Goal: Task Accomplishment & Management: Complete application form

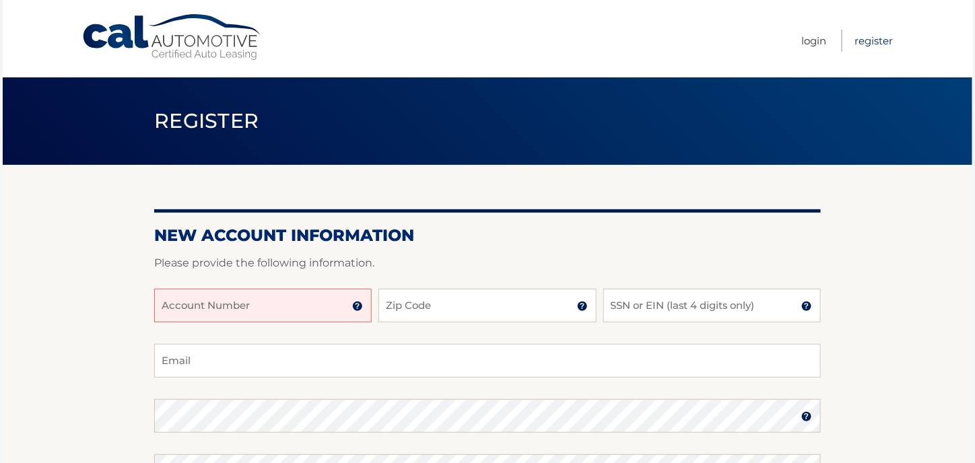
click at [874, 38] on link "Register" at bounding box center [874, 41] width 38 height 22
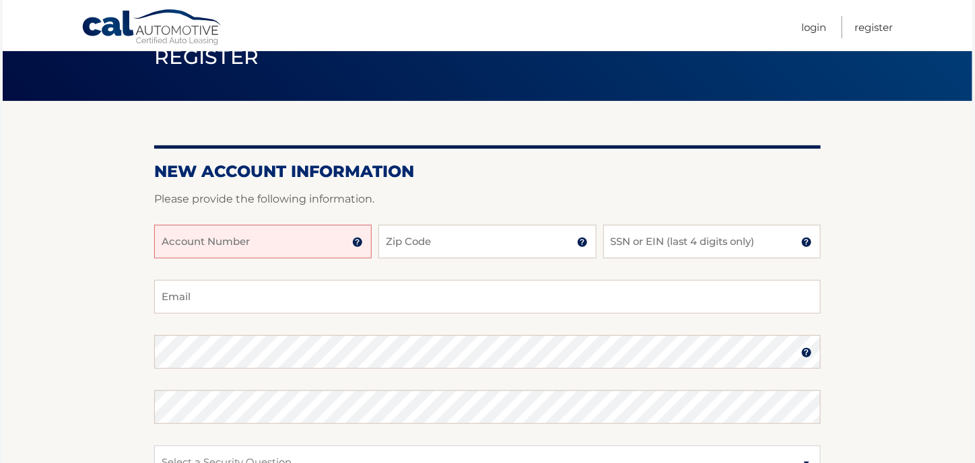
scroll to position [135, 0]
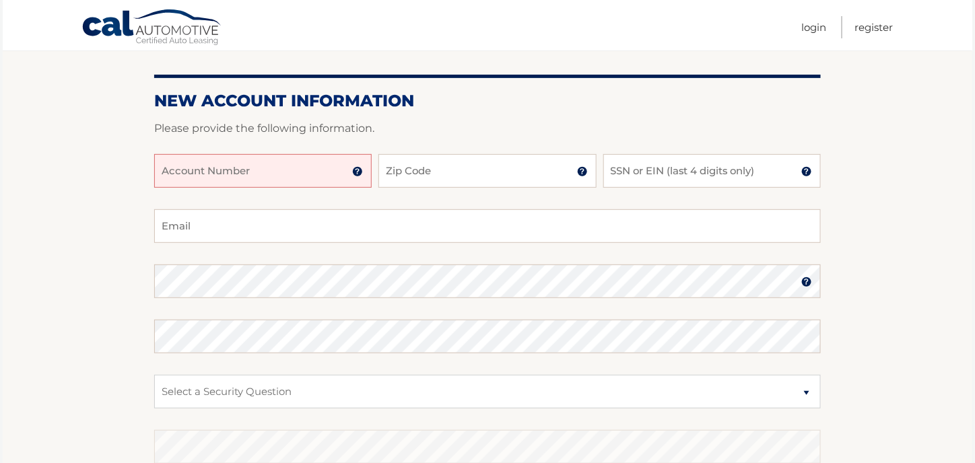
click at [360, 174] on img at bounding box center [357, 171] width 11 height 11
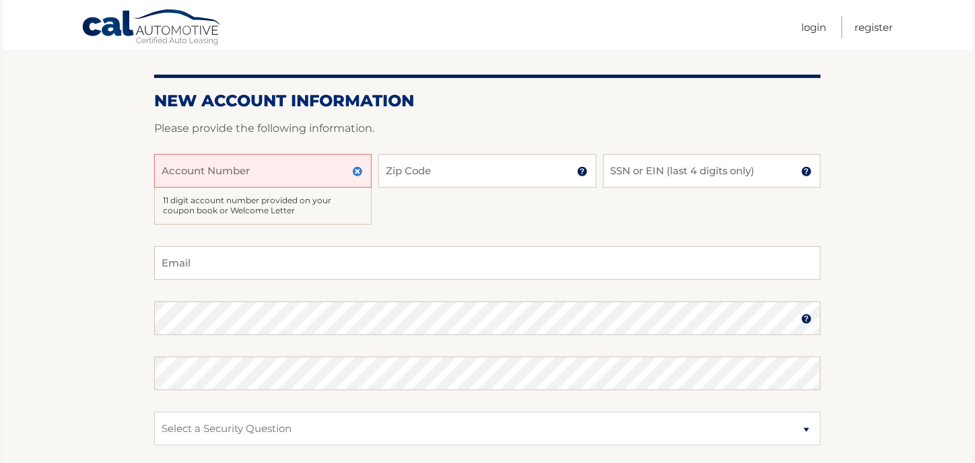
click at [246, 168] on input "Account Number" at bounding box center [262, 171] width 217 height 34
click at [285, 174] on input "Account Number" at bounding box center [262, 171] width 217 height 34
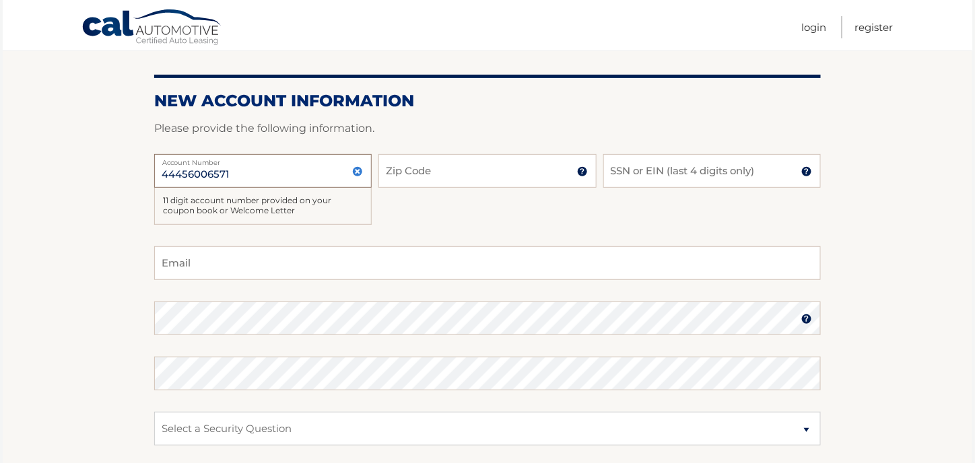
type input "44456006571"
click at [430, 174] on input "Zip Code" at bounding box center [486, 171] width 217 height 34
type input "10940"
click at [512, 141] on div at bounding box center [487, 146] width 667 height 16
click at [676, 175] on input "SSN or EIN (last 4 digits only)" at bounding box center [711, 171] width 217 height 34
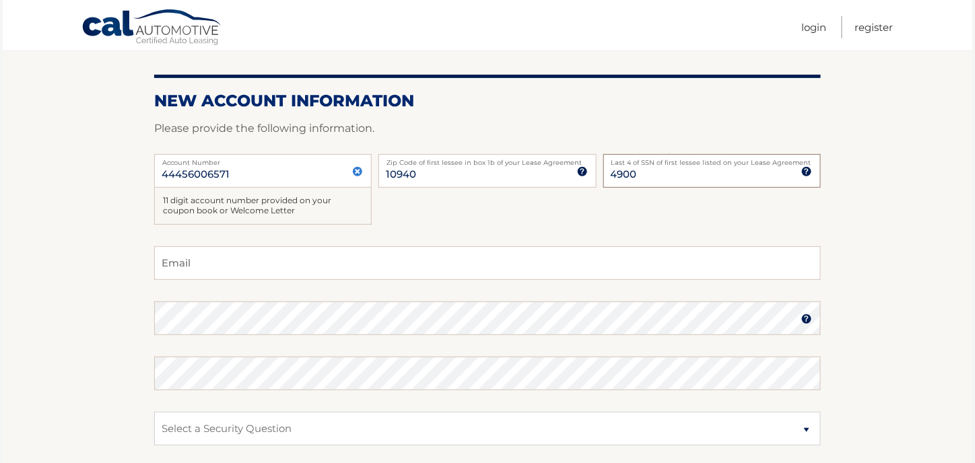
type input "4900"
click at [236, 275] on input "Email" at bounding box center [487, 263] width 667 height 34
type input "tchiaramonte77@gmail.com"
click at [806, 320] on img at bounding box center [806, 319] width 11 height 11
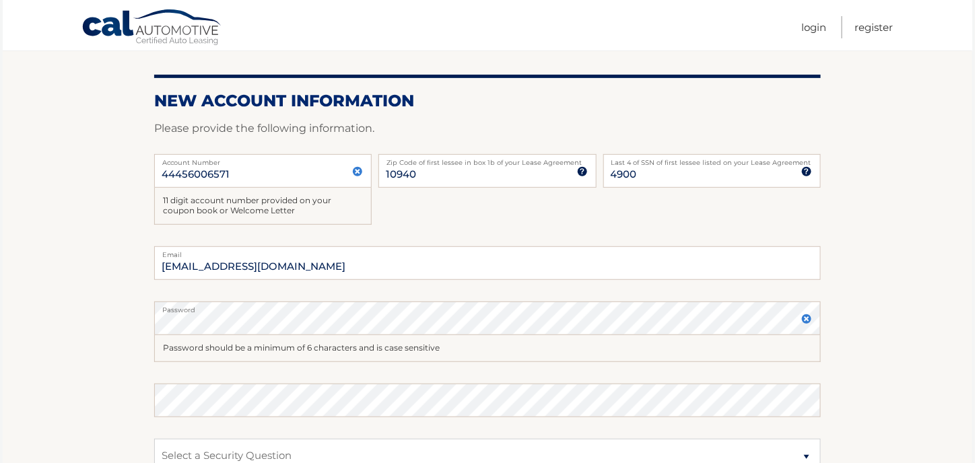
click at [806, 320] on img at bounding box center [806, 319] width 11 height 11
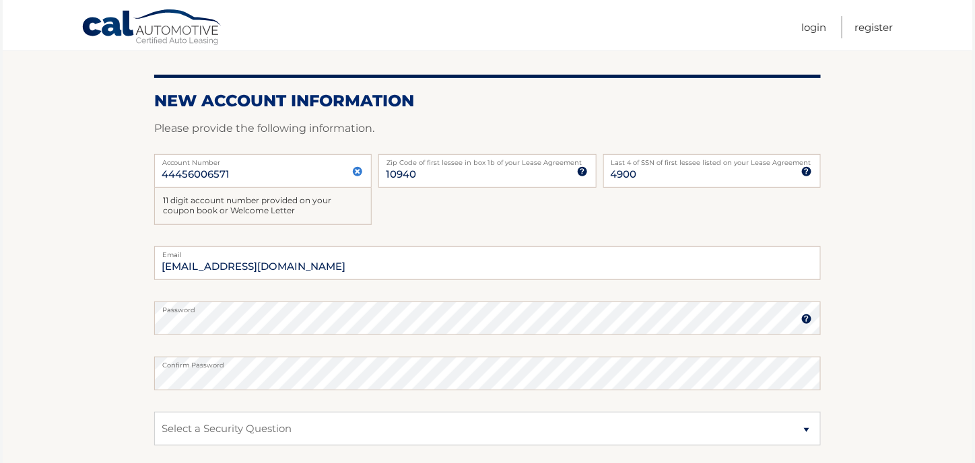
click at [137, 325] on section "New Account Information Please provide the following information. 44456006571 A…" at bounding box center [488, 311] width 970 height 563
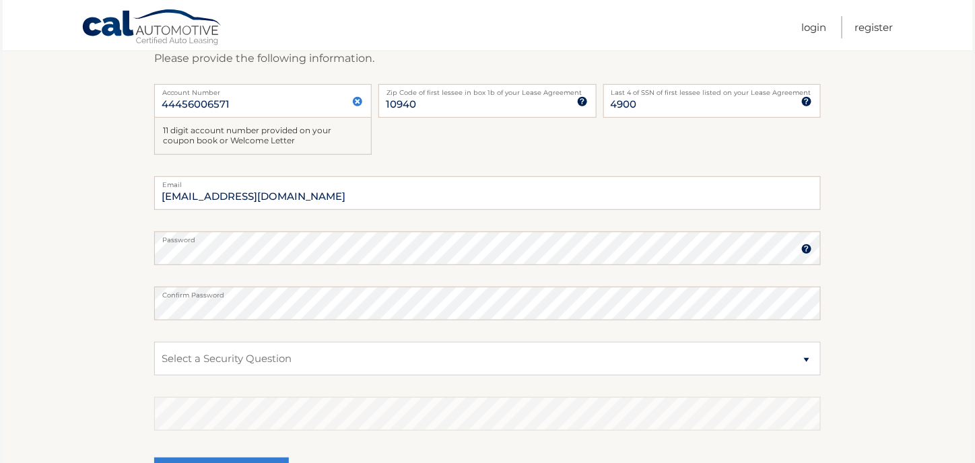
scroll to position [269, 0]
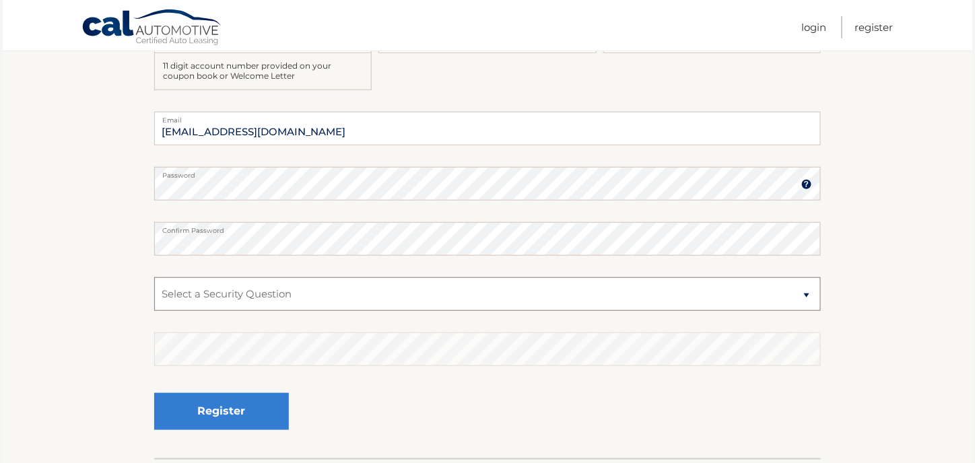
click at [248, 302] on select "Select a Security Question What was the name of your elementary school? What is…" at bounding box center [487, 294] width 667 height 34
select select "2"
click at [154, 277] on select "Select a Security Question What was the name of your elementary school? What is…" at bounding box center [487, 294] width 667 height 34
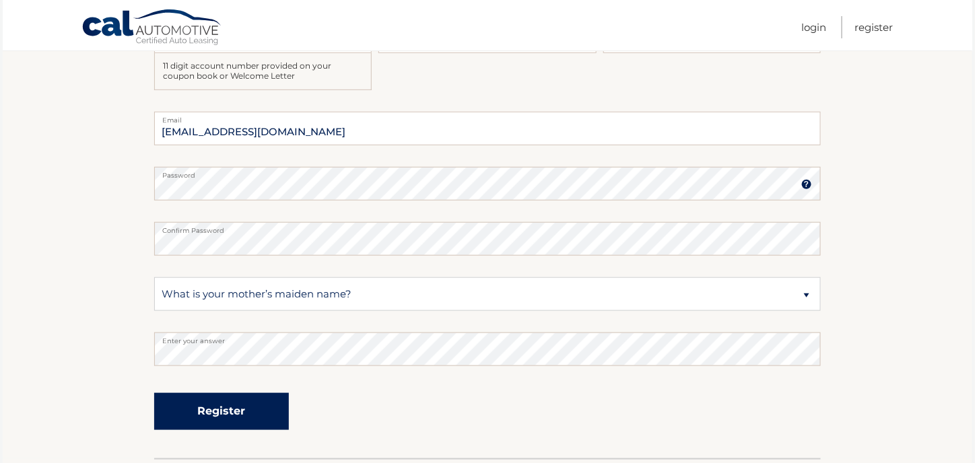
click at [226, 403] on button "Register" at bounding box center [221, 411] width 135 height 37
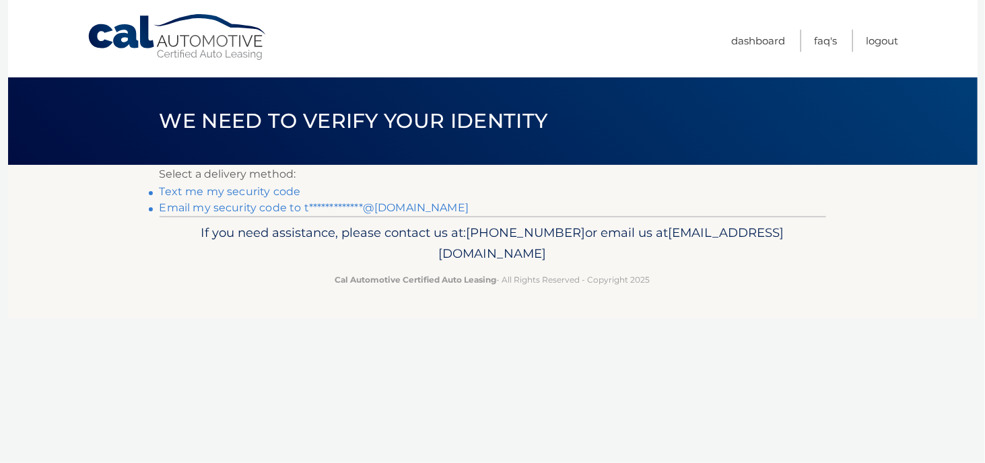
click at [268, 189] on link "Text me my security code" at bounding box center [230, 191] width 141 height 13
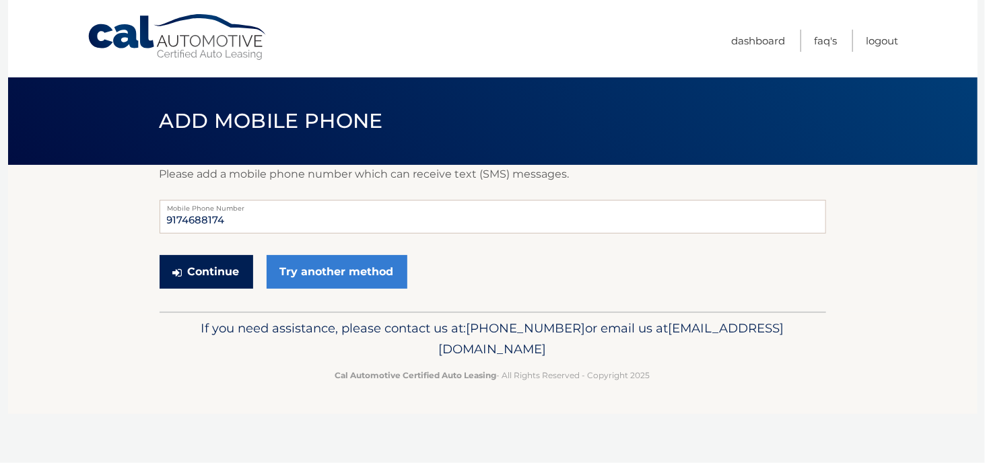
click at [205, 275] on button "Continue" at bounding box center [207, 272] width 94 height 34
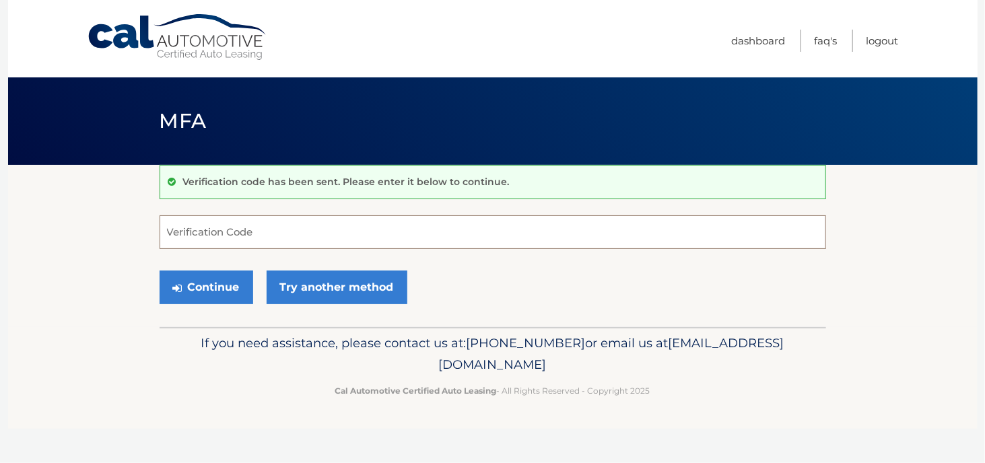
click at [238, 239] on input "Verification Code" at bounding box center [493, 232] width 667 height 34
type input "284377"
click at [213, 283] on button "Continue" at bounding box center [207, 288] width 94 height 34
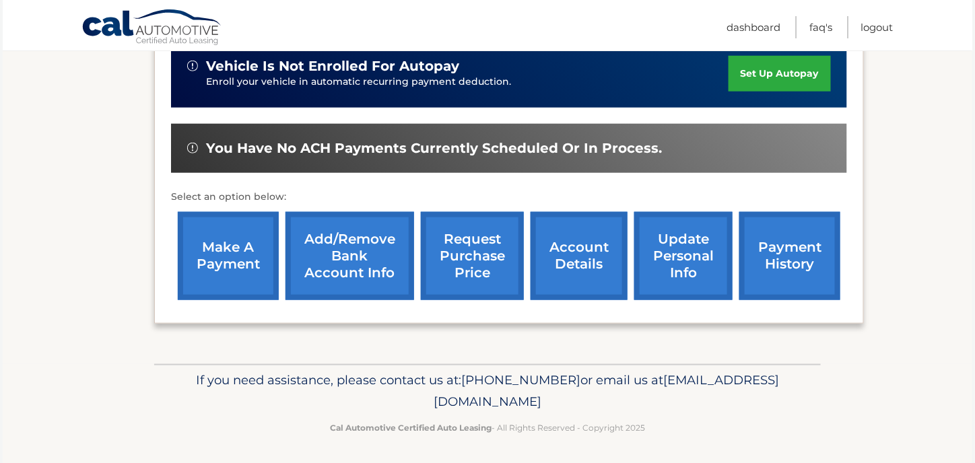
scroll to position [400, 0]
click at [345, 259] on link "Add/Remove bank account info" at bounding box center [349, 256] width 129 height 88
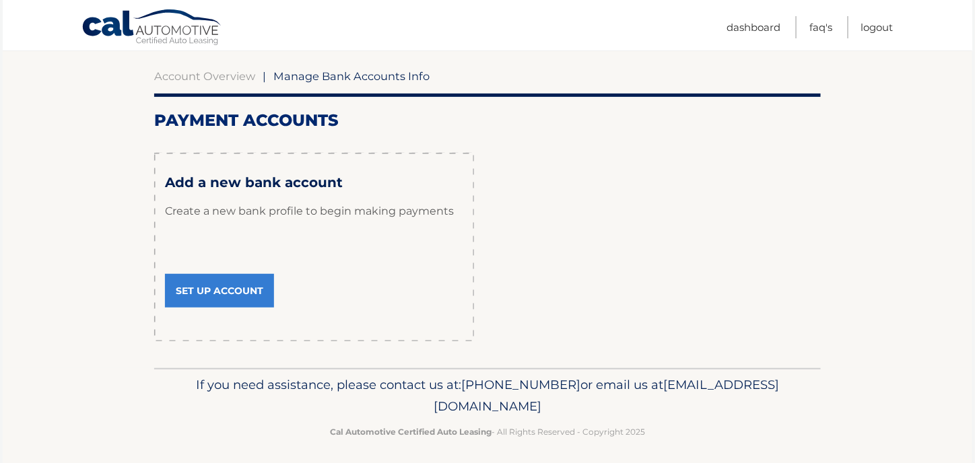
scroll to position [127, 0]
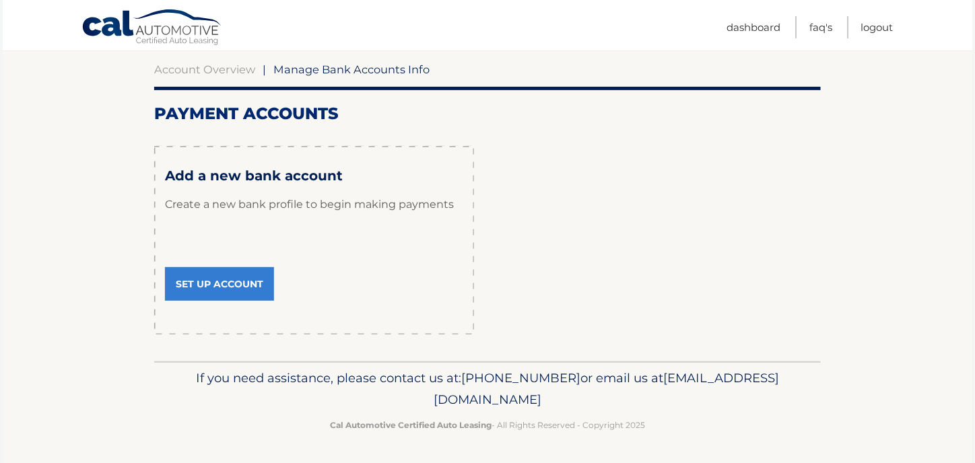
click at [241, 285] on link "Set Up Account" at bounding box center [219, 284] width 109 height 34
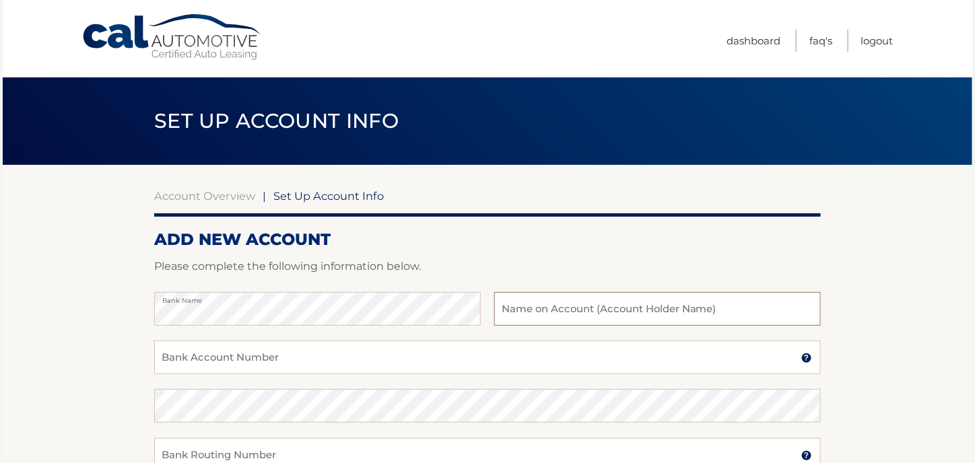
click at [590, 309] on input "text" at bounding box center [657, 309] width 327 height 34
type input "[PERSON_NAME]"
drag, startPoint x: 81, startPoint y: 242, endPoint x: 15, endPoint y: 217, distance: 70.3
click at [81, 241] on section "Account Overview | Set Up Account Info ADD NEW ACCOUNT Please complete the foll…" at bounding box center [488, 422] width 970 height 514
click at [228, 362] on input "Bank Account Number" at bounding box center [487, 358] width 667 height 34
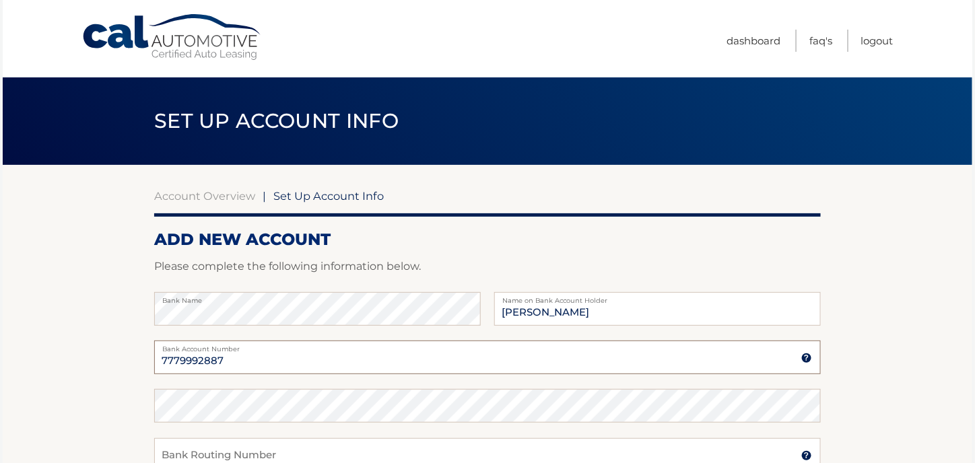
drag, startPoint x: 180, startPoint y: 362, endPoint x: 184, endPoint y: 370, distance: 8.4
click at [180, 362] on input "7779992887" at bounding box center [487, 358] width 667 height 34
type input "779992887"
click at [289, 442] on input "Bank Routing Number" at bounding box center [487, 455] width 667 height 34
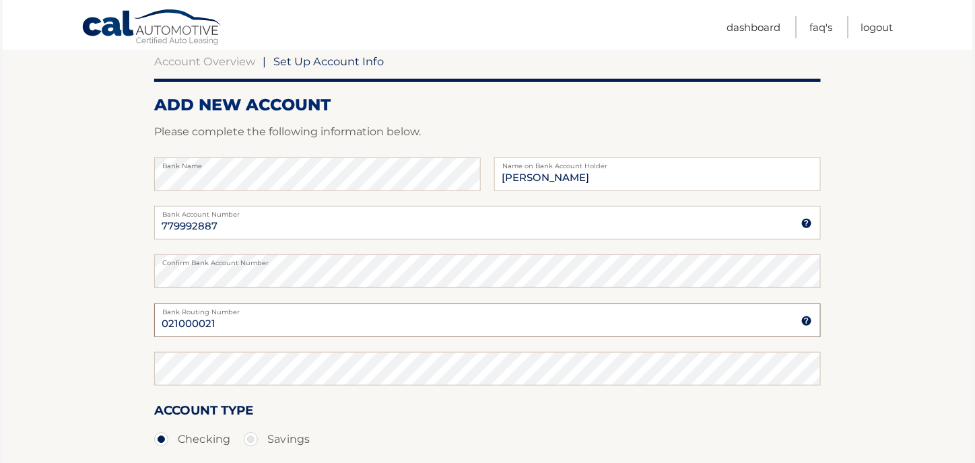
drag, startPoint x: 222, startPoint y: 327, endPoint x: 98, endPoint y: 316, distance: 124.3
click at [98, 316] on section "Account Overview | Set Up Account Info ADD NEW ACCOUNT Please complete the foll…" at bounding box center [488, 287] width 970 height 514
paste input "text"
type input "021000021"
click at [105, 199] on section "Account Overview | Set Up Account Info ADD NEW ACCOUNT Please complete the foll…" at bounding box center [488, 287] width 970 height 514
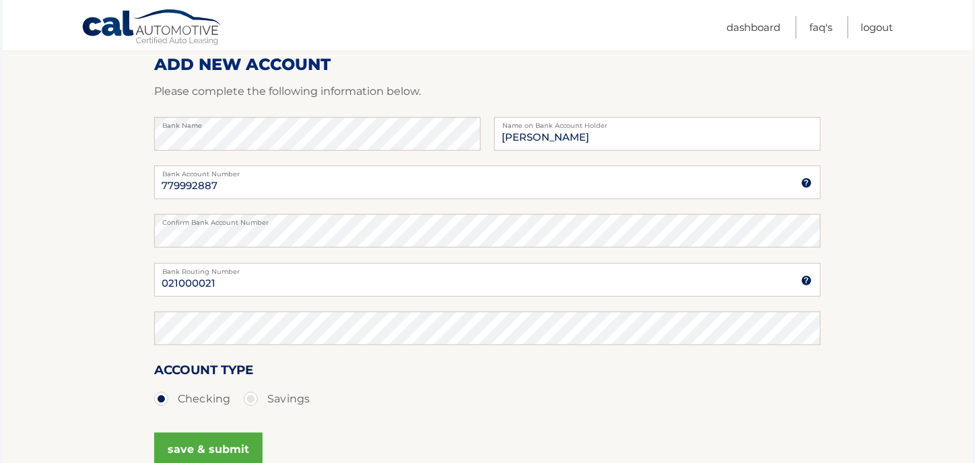
scroll to position [202, 0]
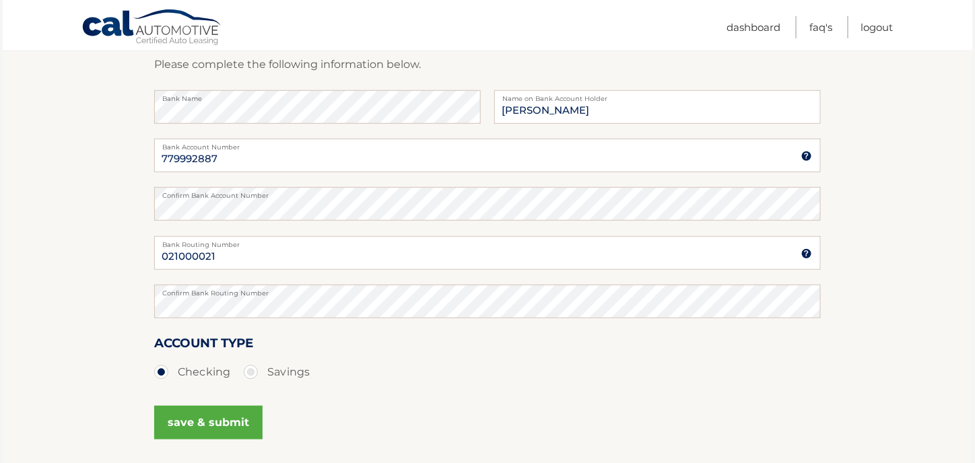
click at [83, 143] on section "Account Overview | Set Up Account Info ADD NEW ACCOUNT Please complete the foll…" at bounding box center [488, 220] width 970 height 514
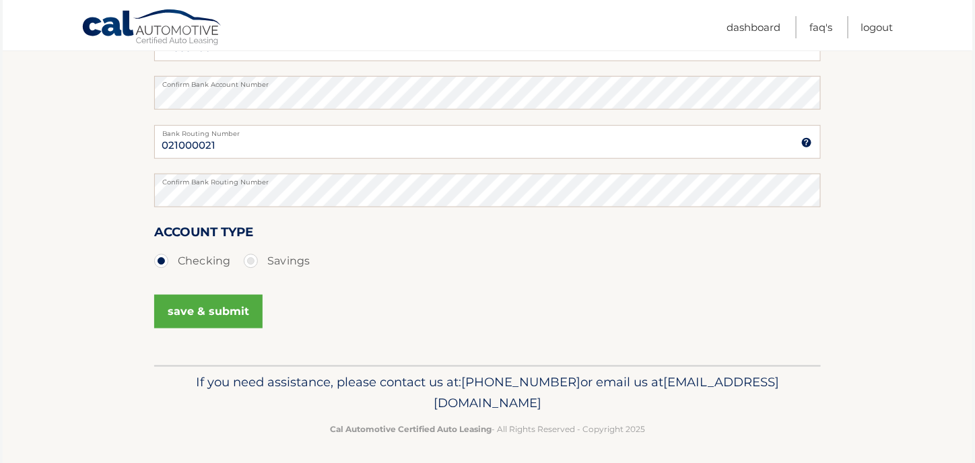
scroll to position [317, 0]
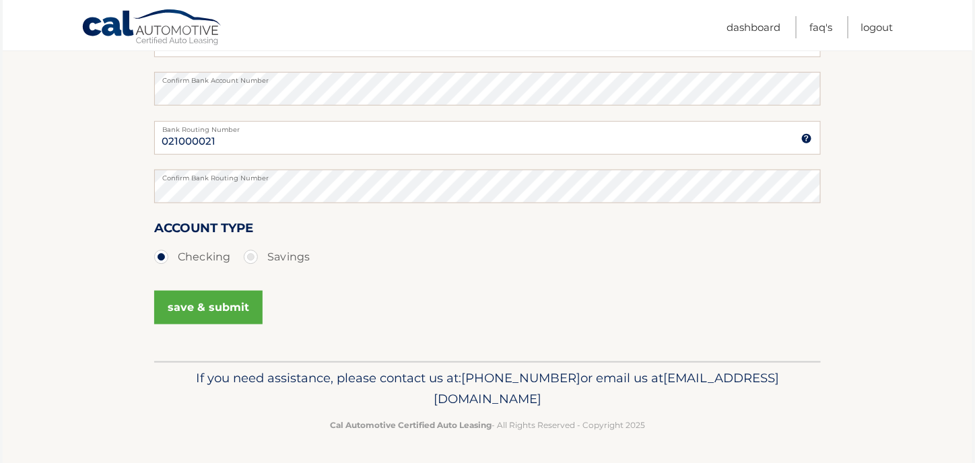
click at [214, 313] on button "save & submit" at bounding box center [208, 308] width 108 height 34
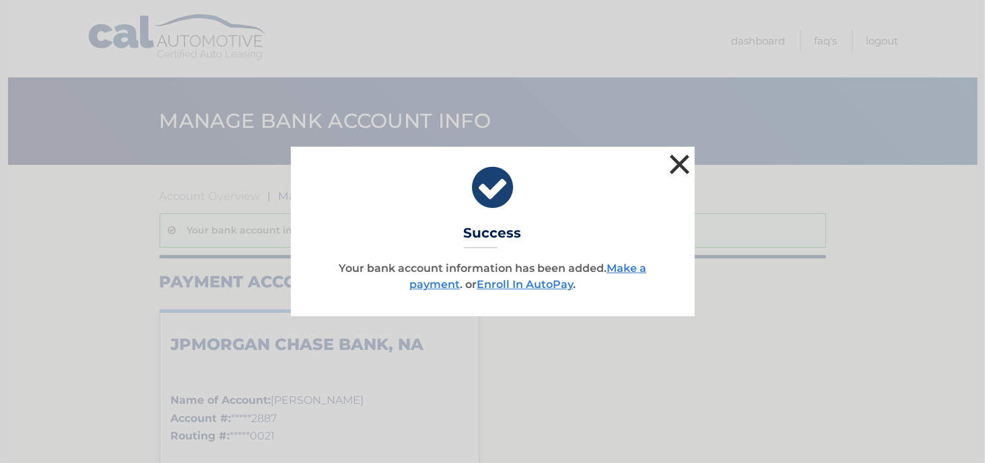
click at [677, 161] on button "×" at bounding box center [680, 164] width 27 height 27
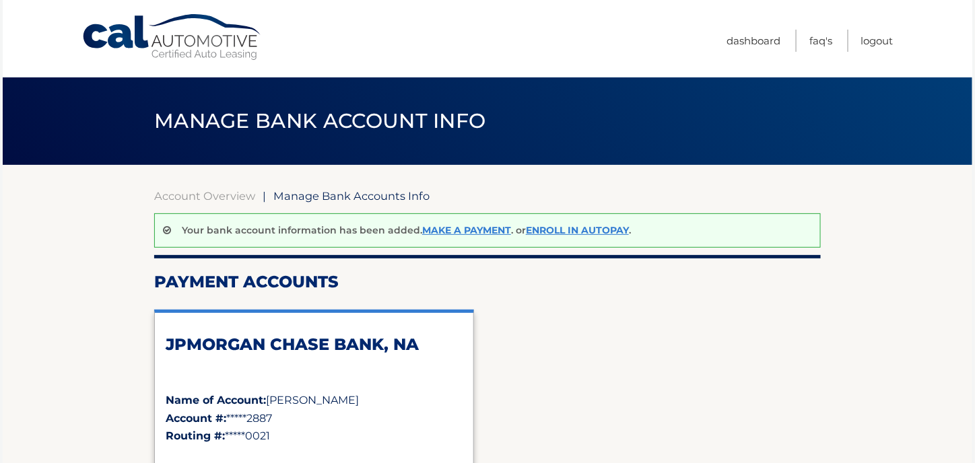
click at [146, 31] on link "Cal Automotive" at bounding box center [172, 37] width 182 height 48
